Goal: Find specific page/section: Find specific page/section

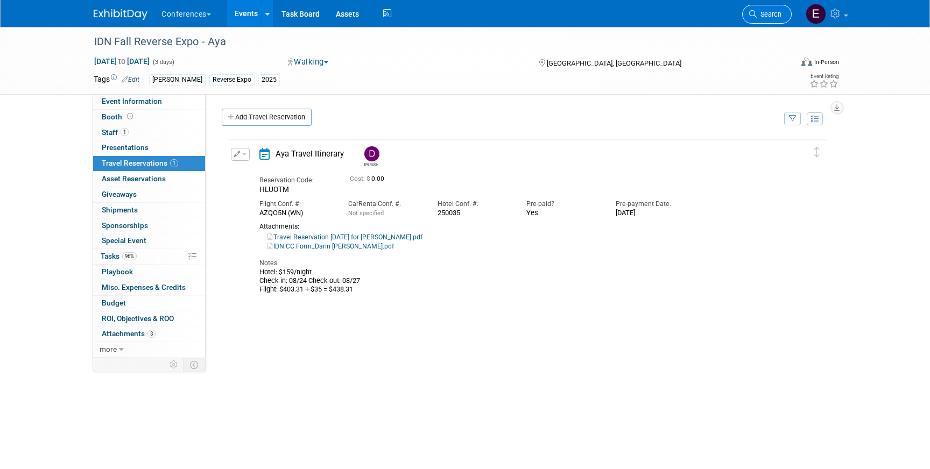
click at [772, 13] on span "Search" at bounding box center [768, 14] width 25 height 8
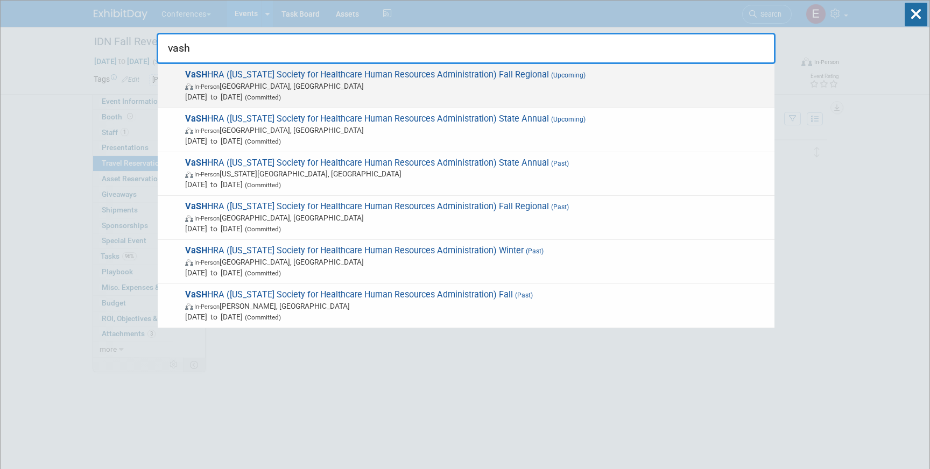
type input "vash"
click at [286, 72] on span "VaSH HRA (Virginia Society for Healthcare Human Resources Administration) Fall …" at bounding box center [475, 85] width 587 height 33
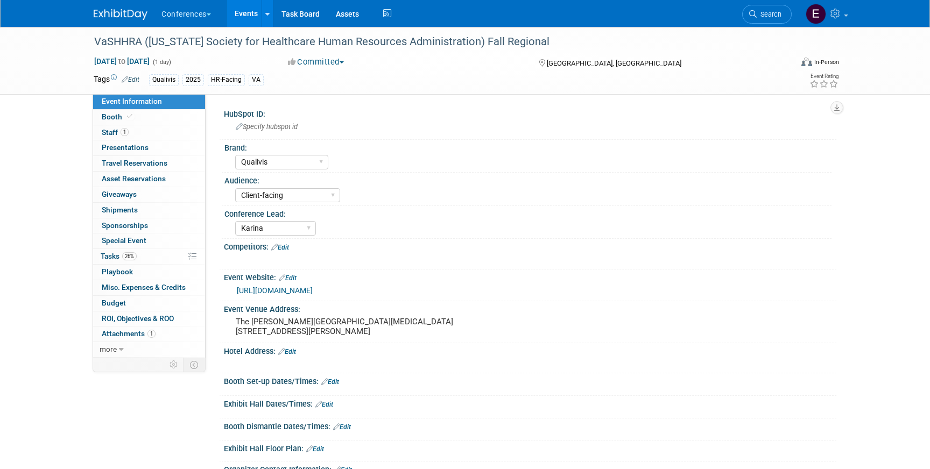
select select "Qualivis"
select select "Client-facing"
select select "Karina"
click at [174, 133] on link "1 Staff 1" at bounding box center [149, 132] width 112 height 15
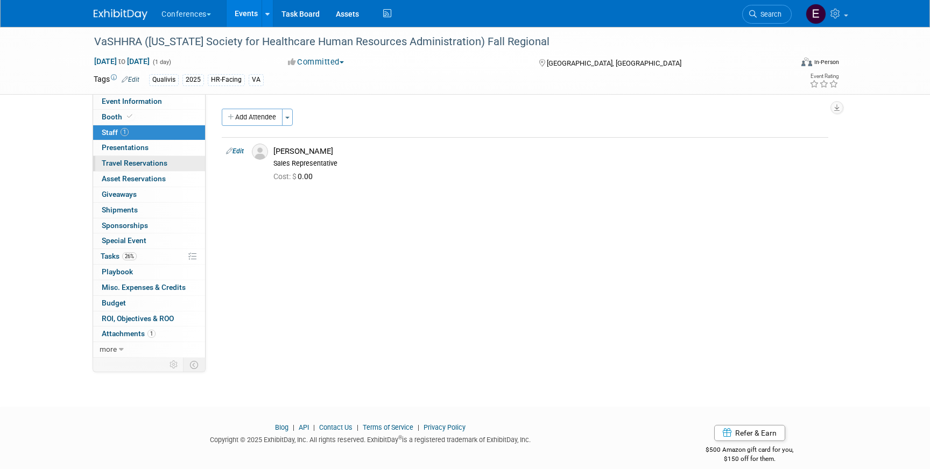
click at [171, 163] on link "0 Travel Reservations 0" at bounding box center [149, 163] width 112 height 15
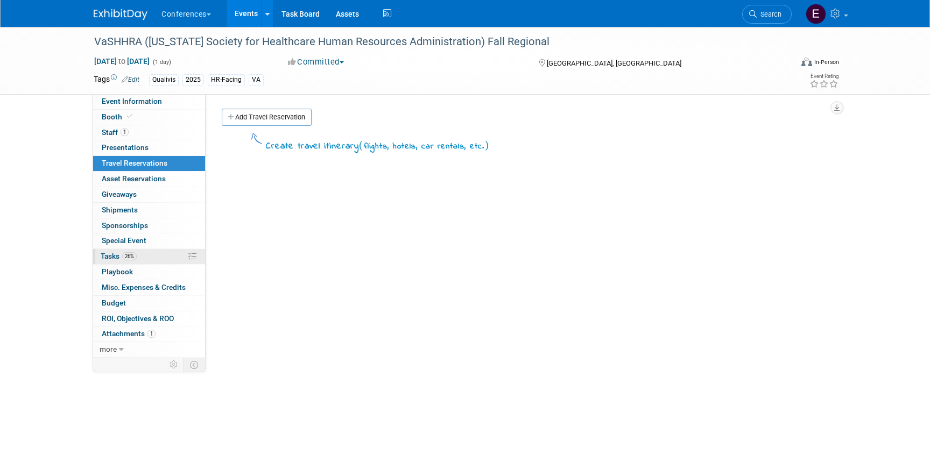
click at [143, 255] on link "26% Tasks 26%" at bounding box center [149, 256] width 112 height 15
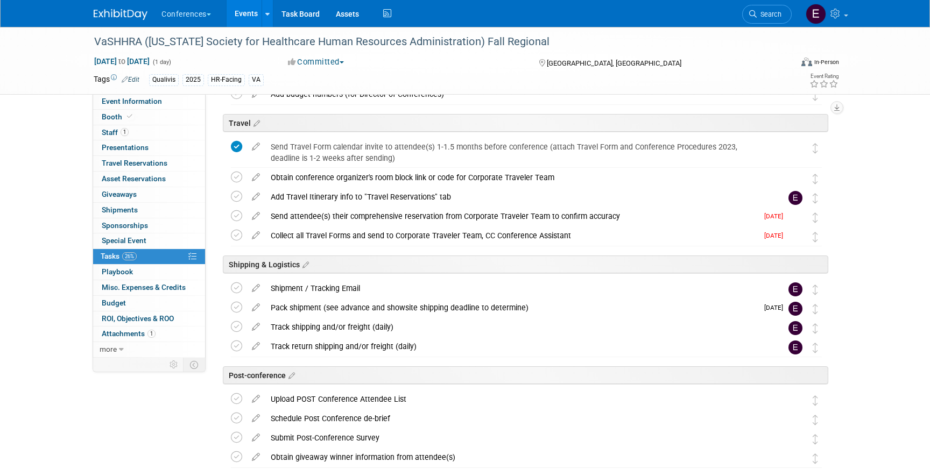
scroll to position [505, 0]
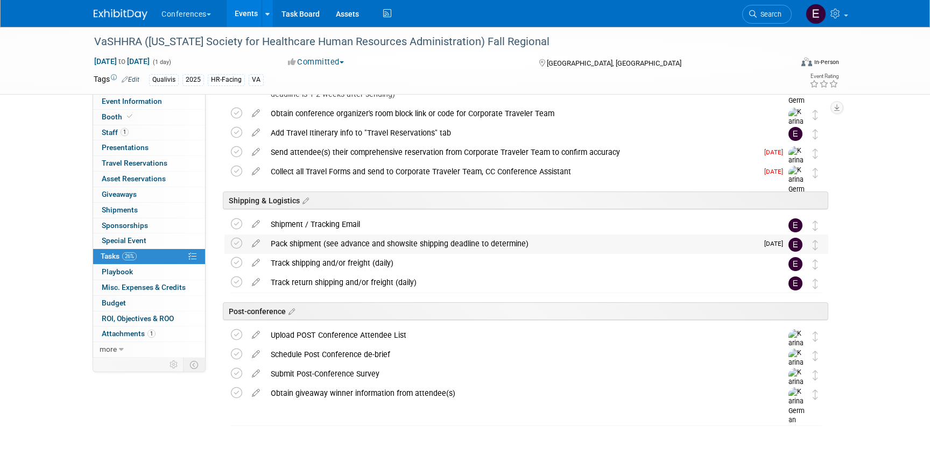
click at [342, 245] on div "Pack shipment (see advance and showsite shipping deadline to determine)" at bounding box center [511, 244] width 492 height 18
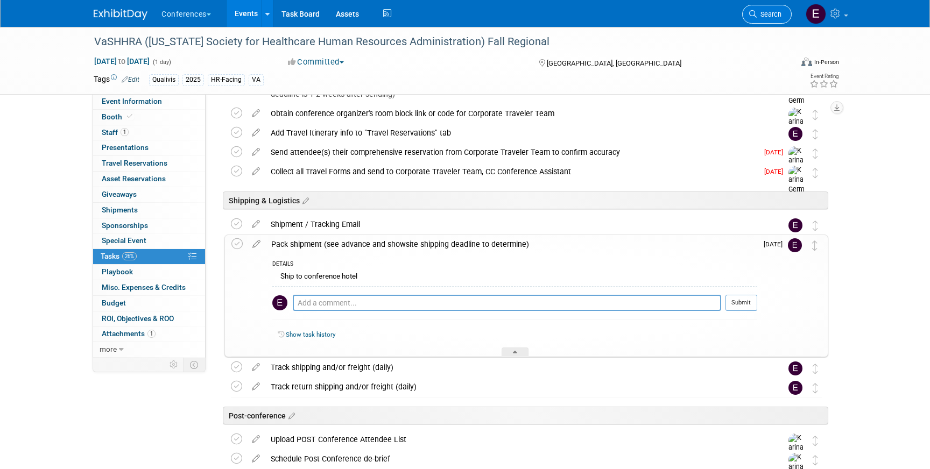
click at [766, 11] on span "Search" at bounding box center [768, 14] width 25 height 8
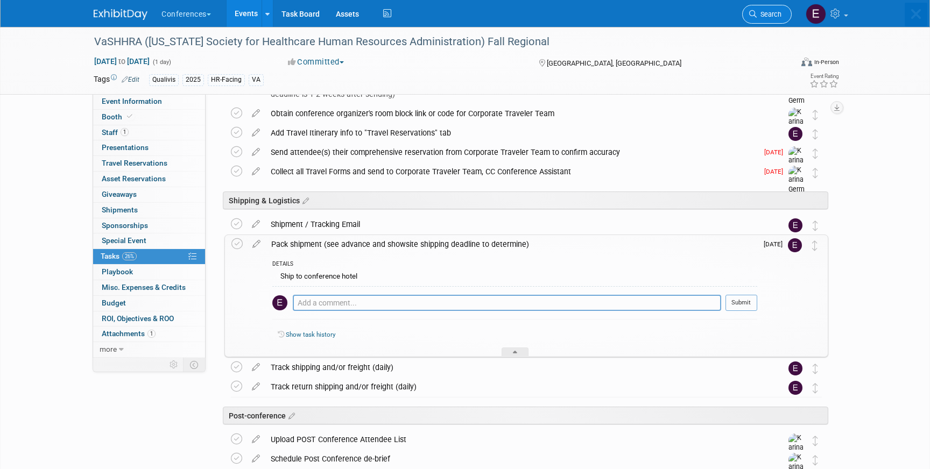
scroll to position [0, 0]
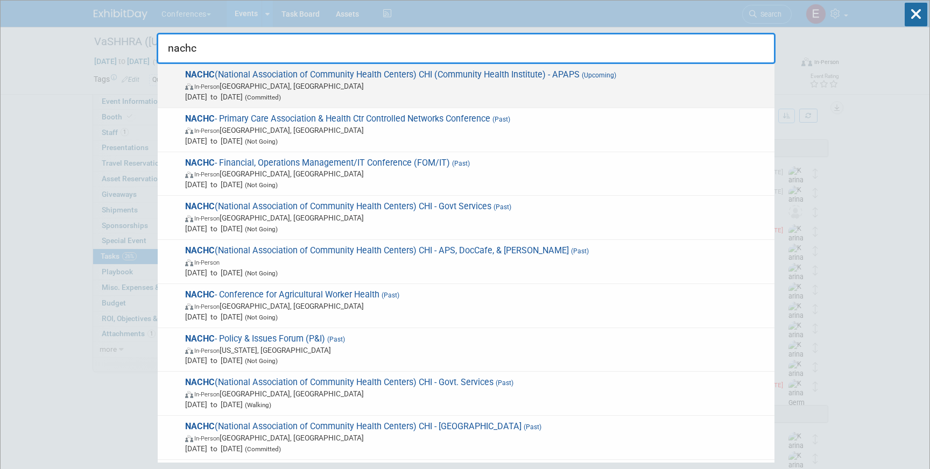
type input "nachc"
click at [352, 82] on span "In-Person Chicago, IL" at bounding box center [477, 86] width 584 height 11
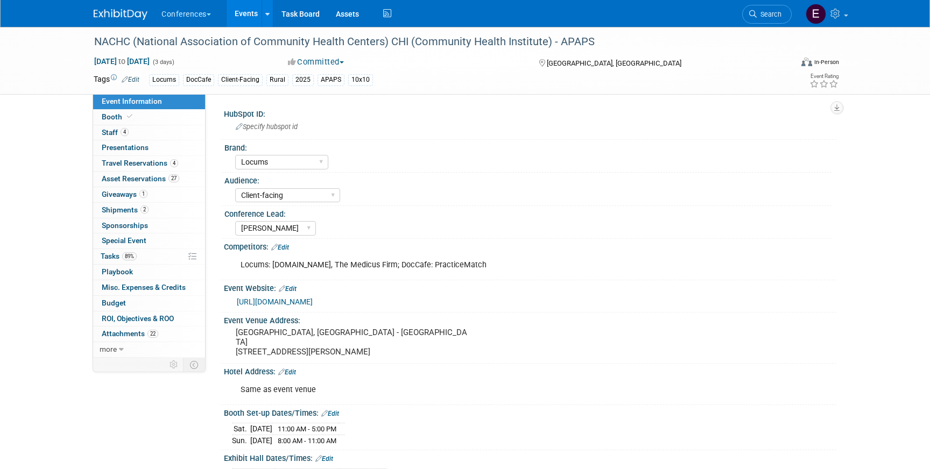
select select "Locums"
select select "Client-facing"
select select "Mel"
click at [129, 166] on span "Travel Reservations 4" at bounding box center [140, 163] width 76 height 9
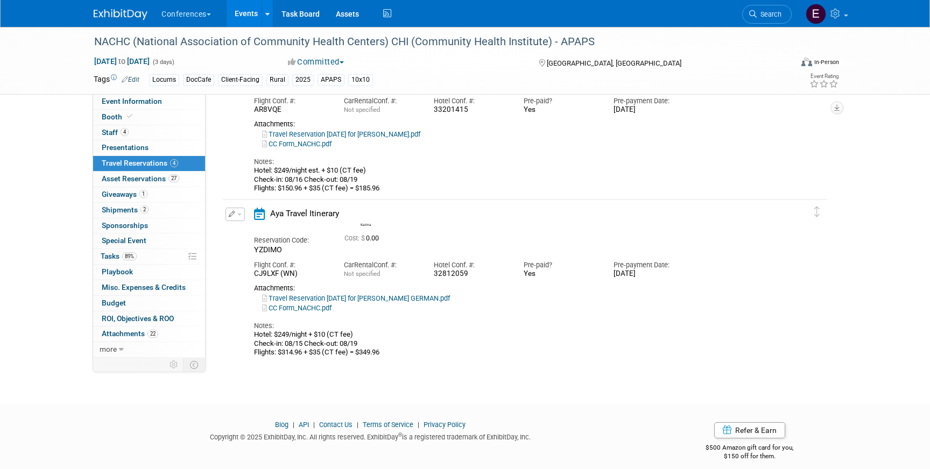
scroll to position [452, 0]
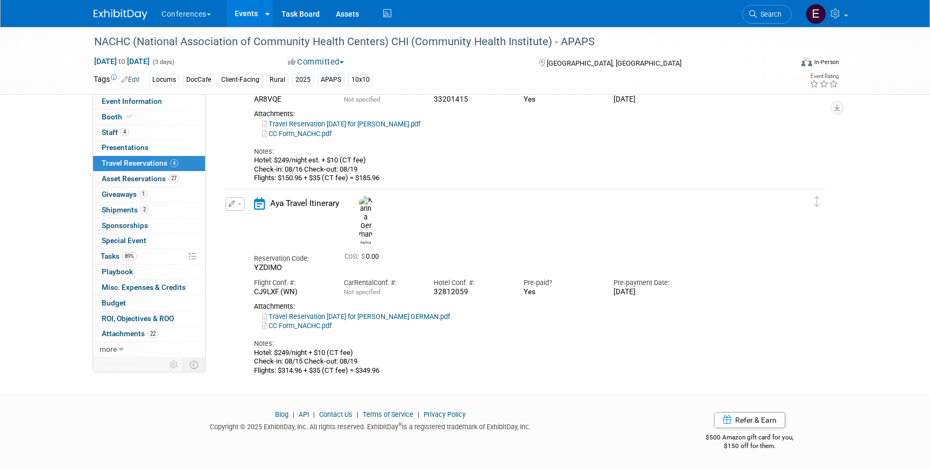
click at [334, 313] on link "Travel Reservation August 15 for KARINA YASMEEN GERMAN.pdf" at bounding box center [356, 317] width 188 height 8
click at [126, 8] on link at bounding box center [127, 9] width 67 height 9
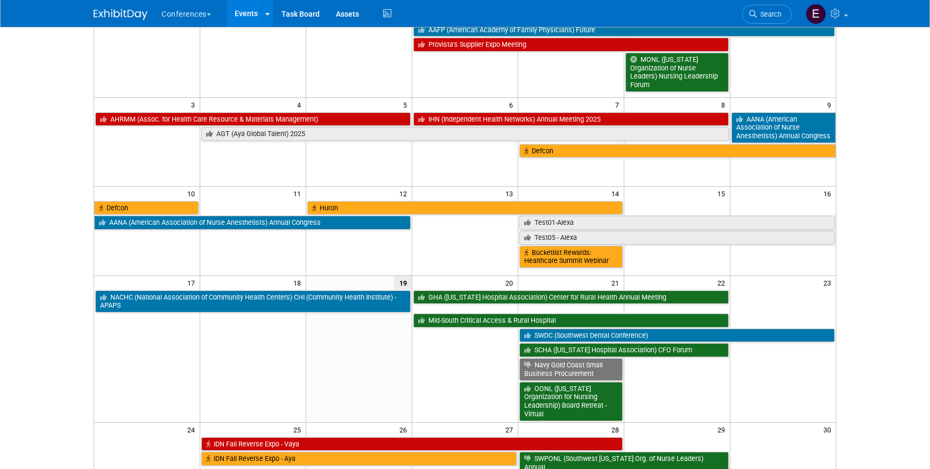
scroll to position [117, 0]
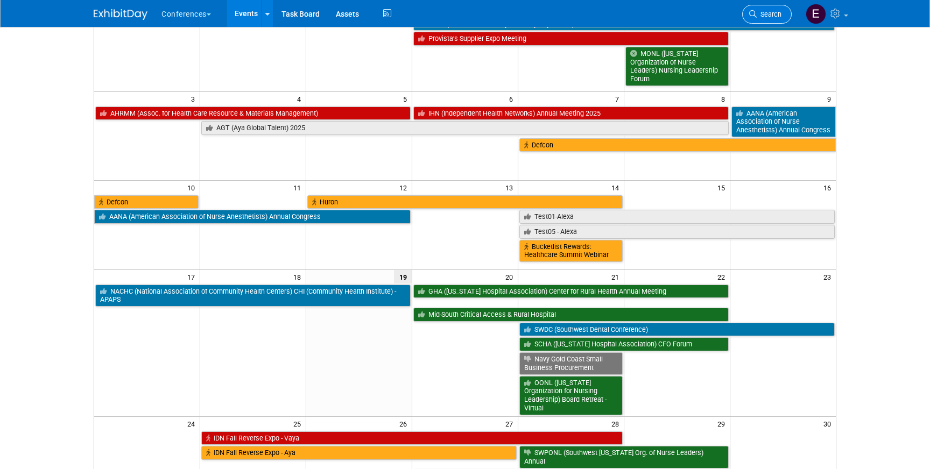
click at [756, 12] on span "Search" at bounding box center [768, 14] width 25 height 8
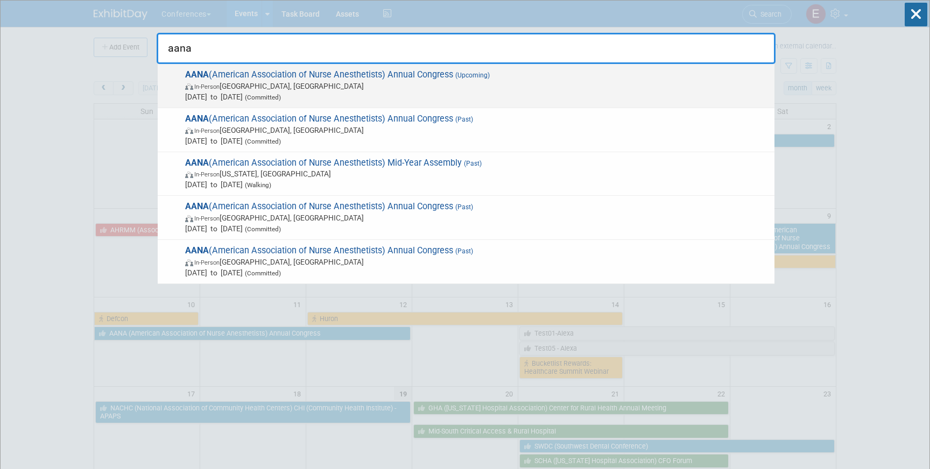
type input "aana"
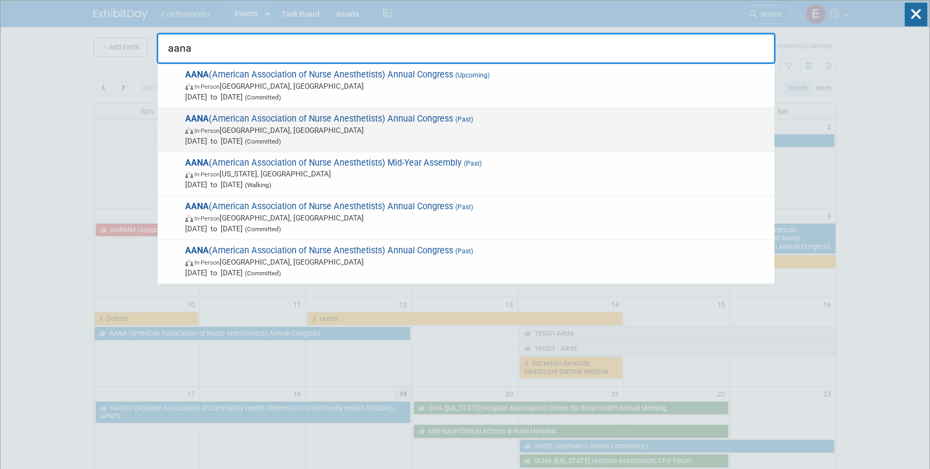
drag, startPoint x: 411, startPoint y: 95, endPoint x: 425, endPoint y: 129, distance: 36.4
click at [425, 129] on div "AANA (American Association of Nurse Anesthetists) Annual Congress (Upcoming) In…" at bounding box center [466, 174] width 619 height 220
click at [425, 129] on span "In-Person [GEOGRAPHIC_DATA], [GEOGRAPHIC_DATA]" at bounding box center [477, 130] width 584 height 11
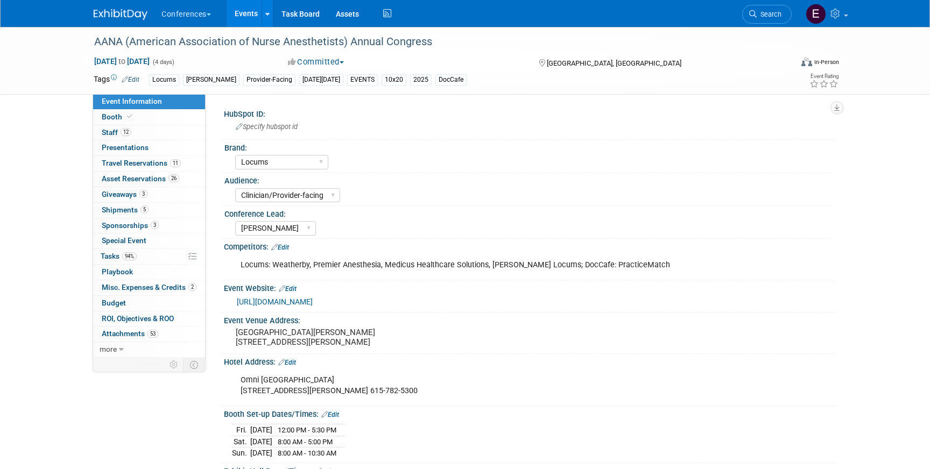
select select "Locums"
select select "Clinician/Provider-facing"
select select "[PERSON_NAME]"
click at [136, 162] on span "Travel Reservations 11" at bounding box center [141, 163] width 79 height 9
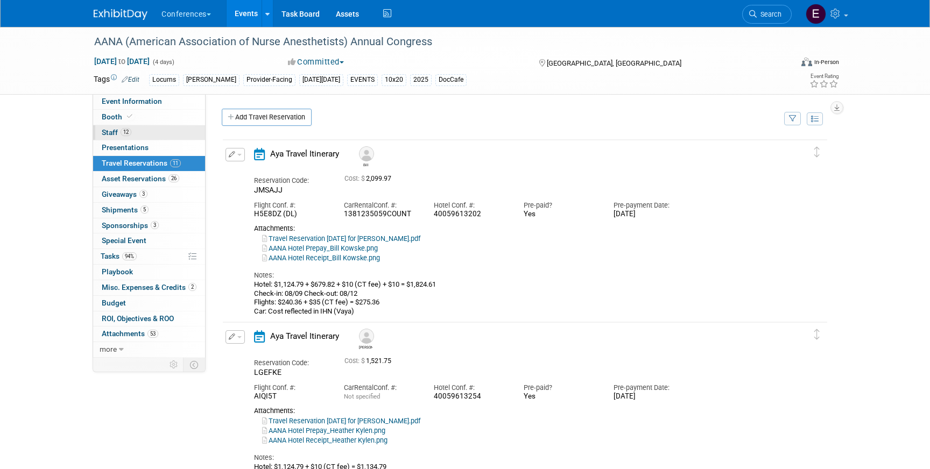
click at [157, 130] on link "12 Staff 12" at bounding box center [149, 132] width 112 height 15
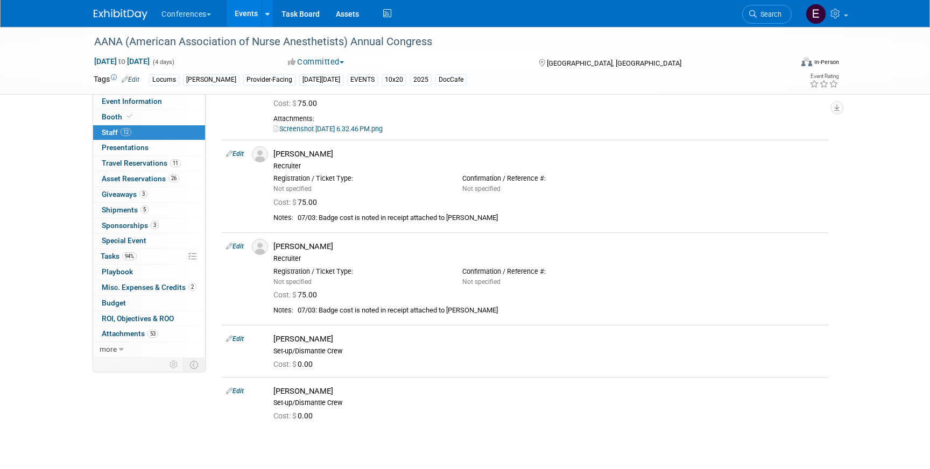
scroll to position [695, 0]
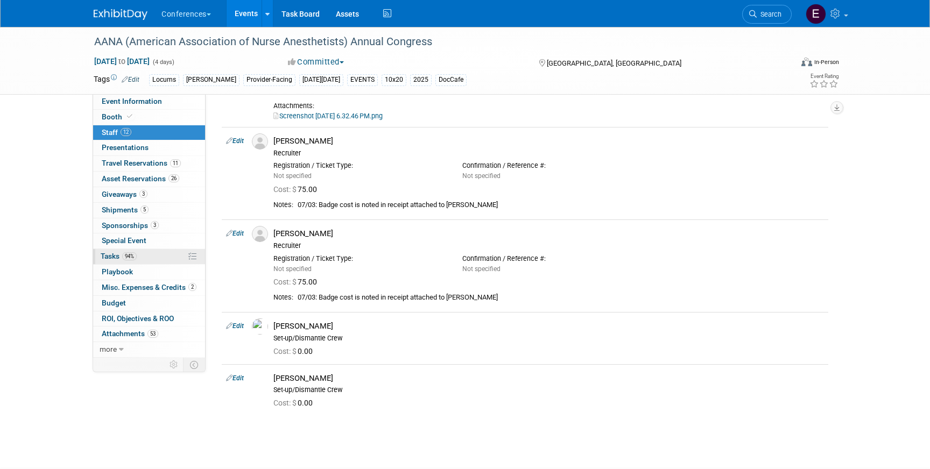
click at [114, 259] on span "Tasks 94%" at bounding box center [119, 256] width 36 height 9
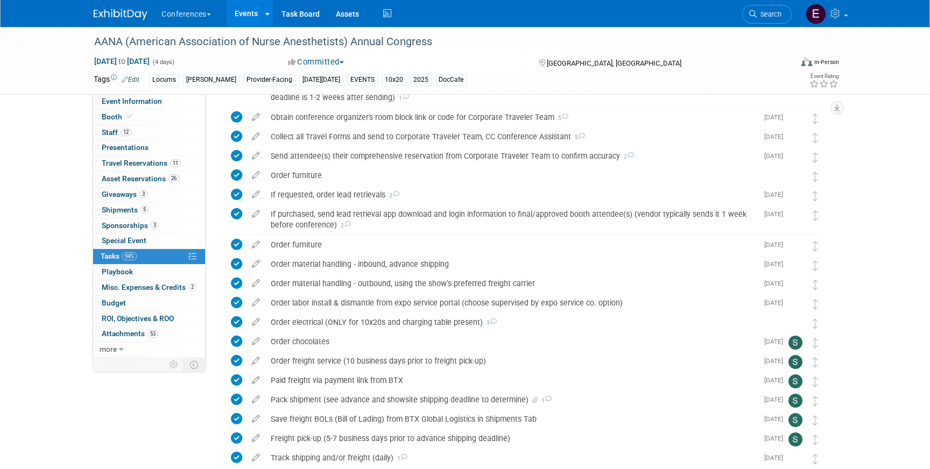
scroll to position [1076, 0]
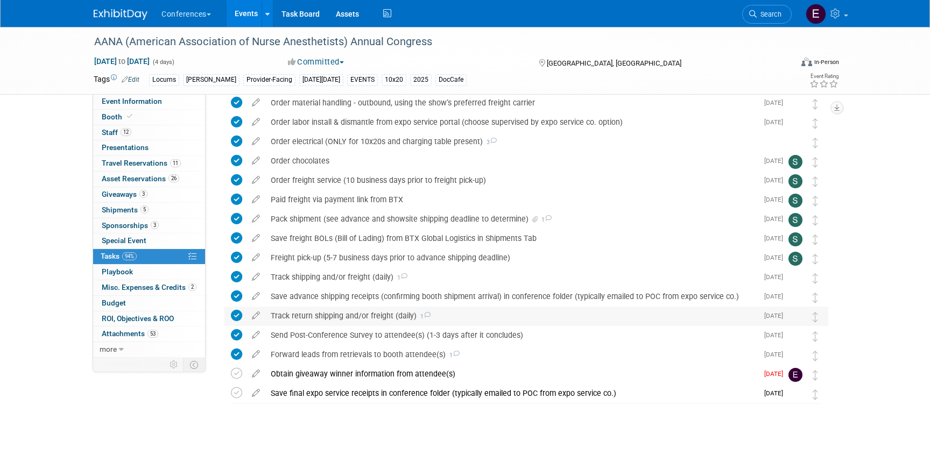
click at [330, 311] on div "Track return shipping and/or freight (daily) 1" at bounding box center [511, 316] width 492 height 18
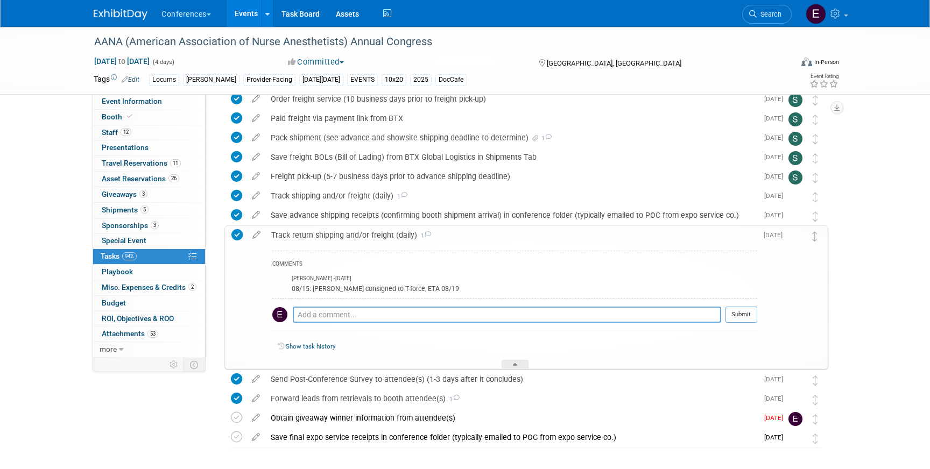
scroll to position [1158, 0]
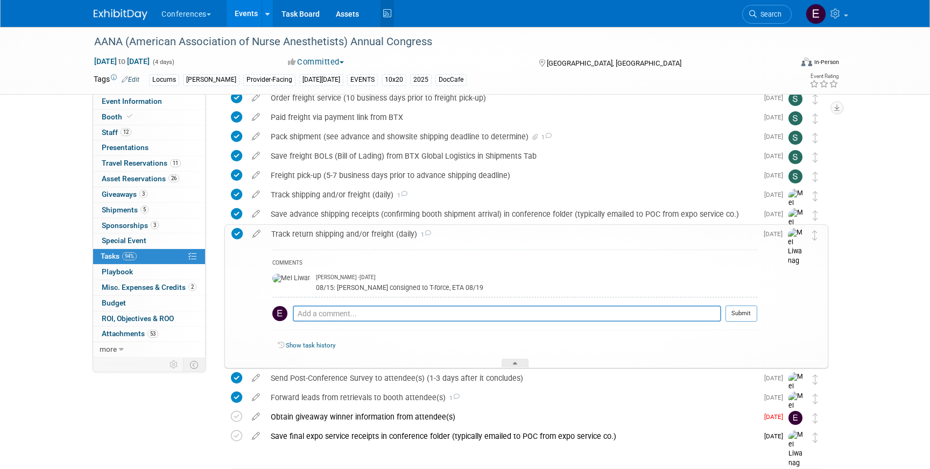
click at [388, 16] on icon at bounding box center [386, 13] width 13 height 17
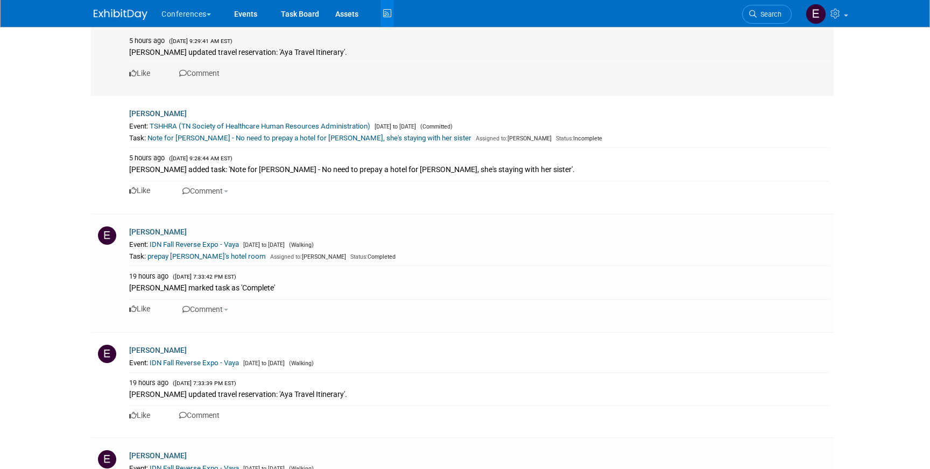
scroll to position [1929, 0]
